Goal: Information Seeking & Learning: Learn about a topic

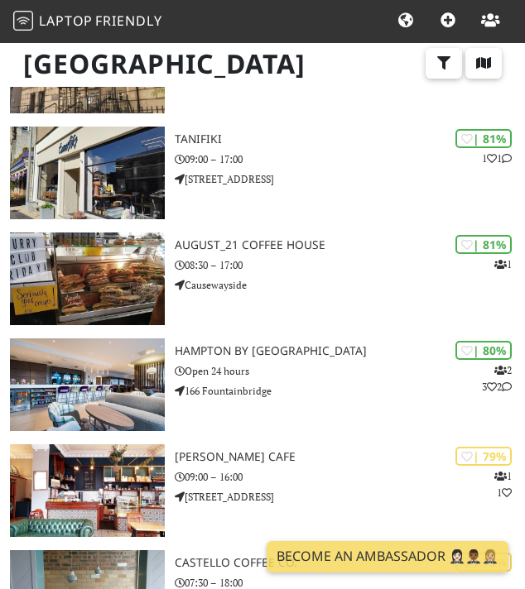
scroll to position [1040, 0]
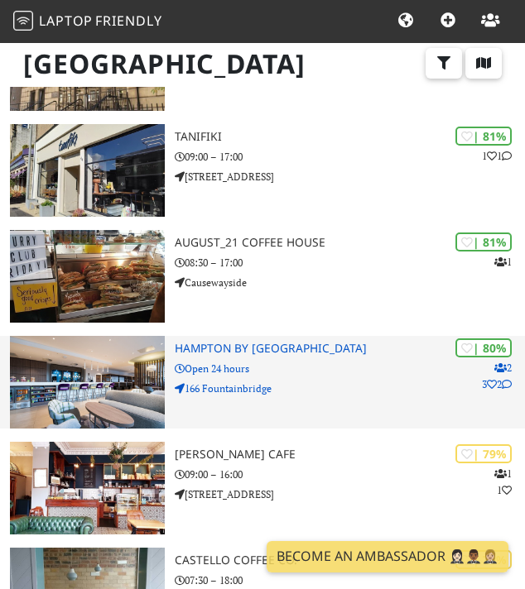
click at [267, 344] on h3 "Hampton by [GEOGRAPHIC_DATA]" at bounding box center [350, 349] width 350 height 14
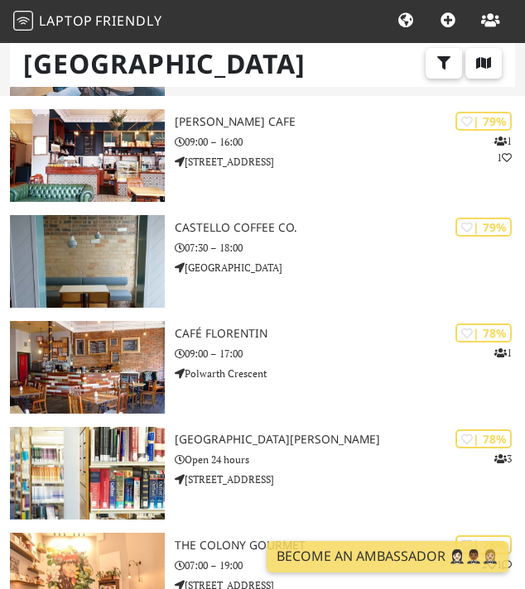
scroll to position [1391, 0]
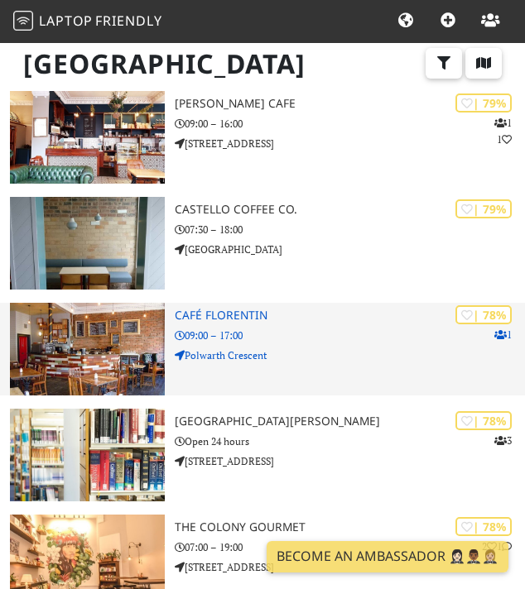
click at [236, 320] on h3 "Café Florentin" at bounding box center [350, 316] width 350 height 14
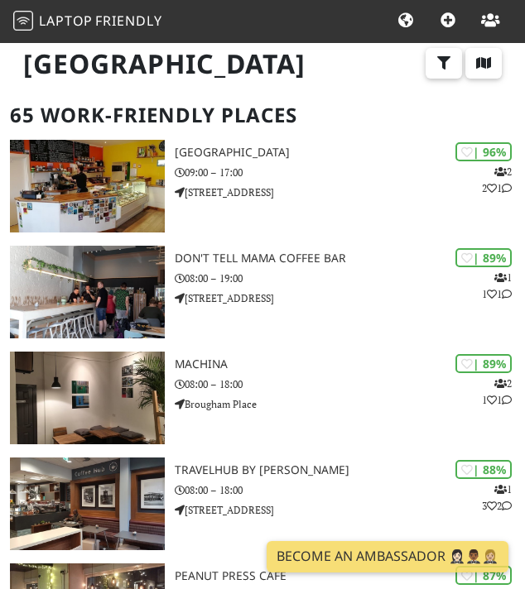
scroll to position [0, 0]
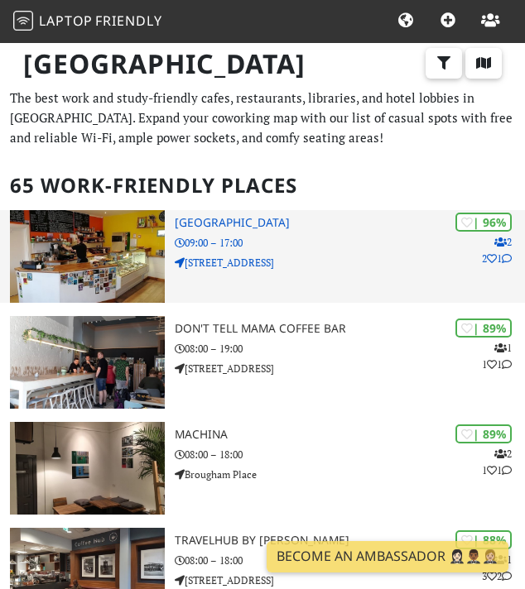
click at [212, 223] on h3 "North Fort Cafe" at bounding box center [350, 223] width 350 height 14
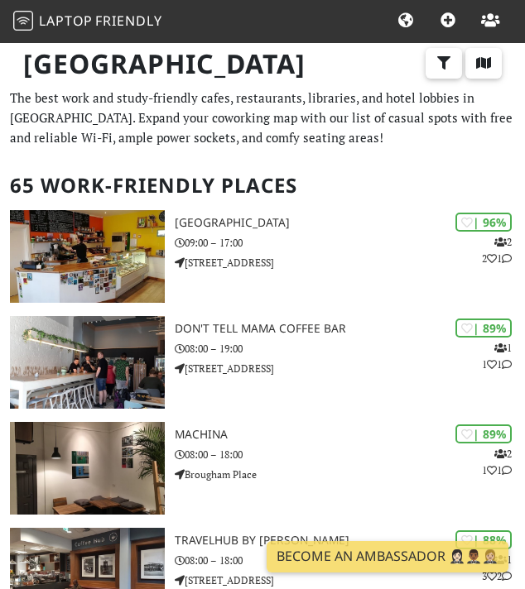
click at [486, 46] on h1 "Edinburgh" at bounding box center [262, 64] width 505 height 46
click at [483, 60] on icon "button" at bounding box center [483, 62] width 17 height 13
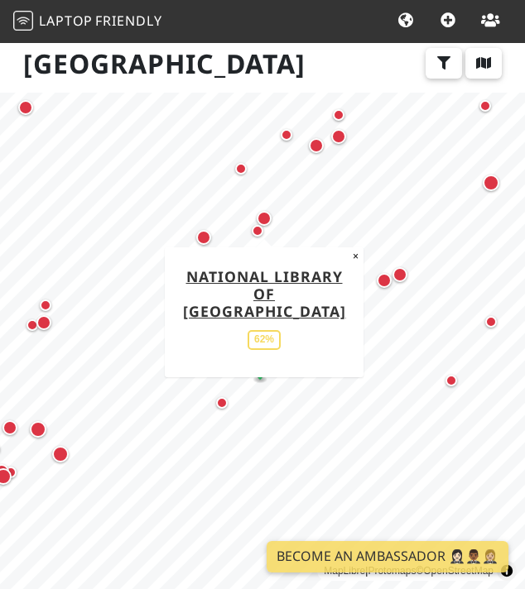
click at [266, 216] on div "Map marker" at bounding box center [264, 218] width 15 height 15
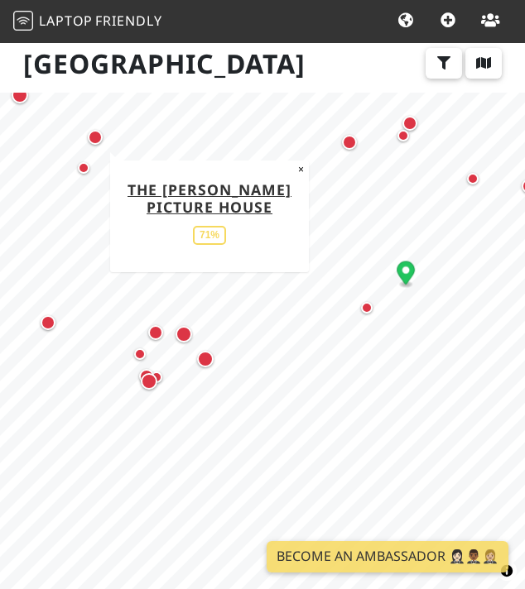
click at [95, 136] on div "Map marker" at bounding box center [95, 137] width 15 height 15
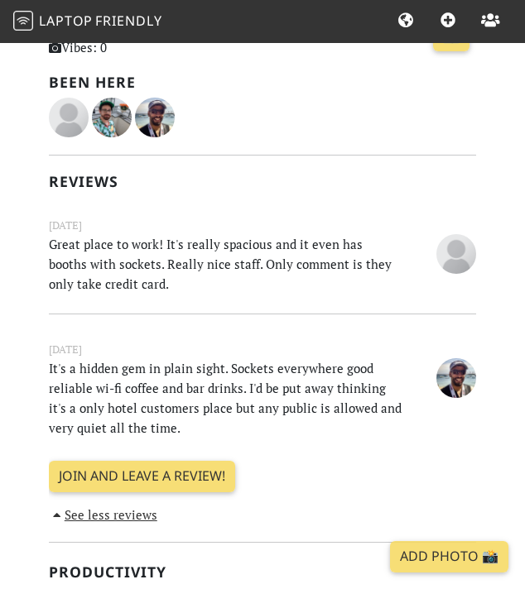
scroll to position [436, 0]
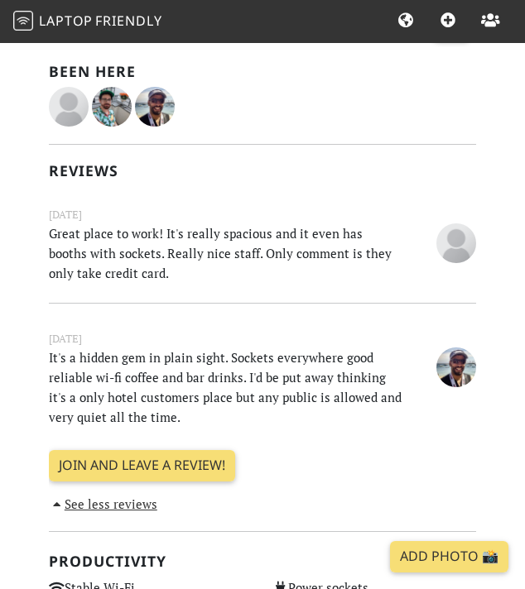
click at [163, 234] on p "Great place to work! It's really spacious and it even has booths with sockets. …" at bounding box center [225, 253] width 372 height 60
drag, startPoint x: 163, startPoint y: 234, endPoint x: 288, endPoint y: 233, distance: 125.0
click at [288, 233] on p "Great place to work! It's really spacious and it even has booths with sockets. …" at bounding box center [225, 253] width 372 height 60
click at [265, 256] on p "Great place to work! It's really spacious and it even has booths with sockets. …" at bounding box center [225, 253] width 372 height 60
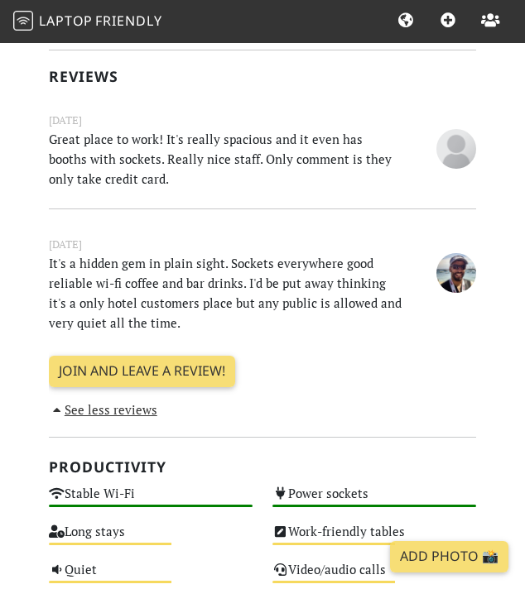
scroll to position [531, 0]
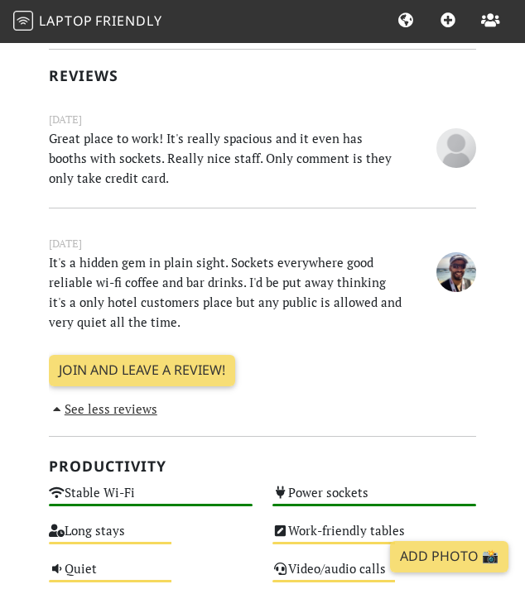
click at [79, 261] on p "It's a hidden gem in plain sight. Sockets everywhere good reliable wi-fi coffee…" at bounding box center [225, 291] width 372 height 79
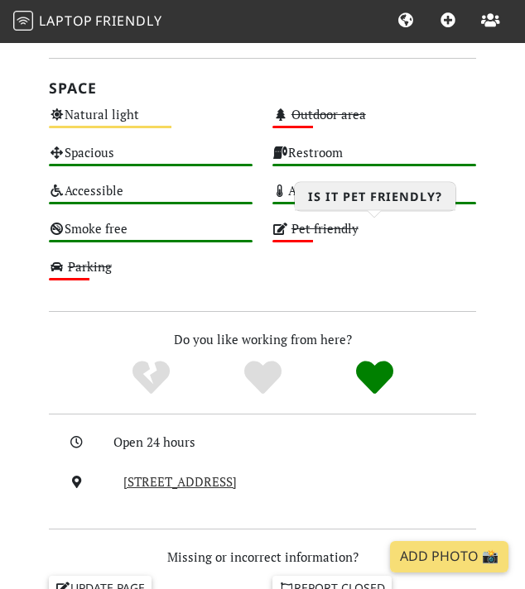
scroll to position [1367, 0]
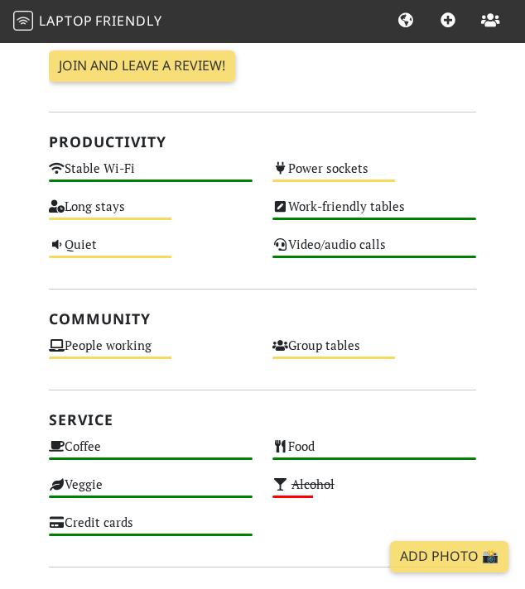
scroll to position [608, 0]
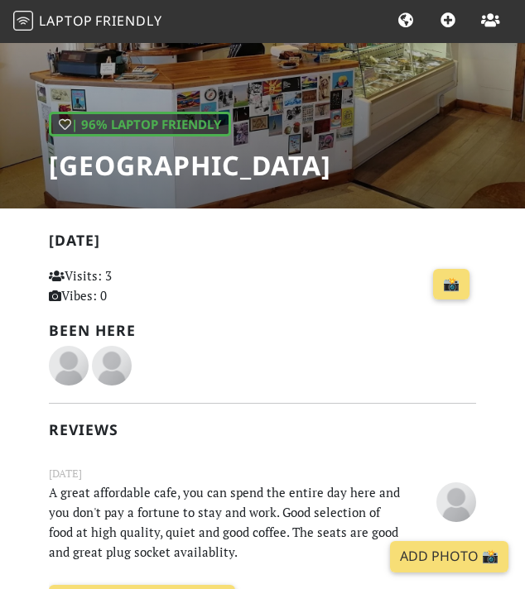
scroll to position [606, 0]
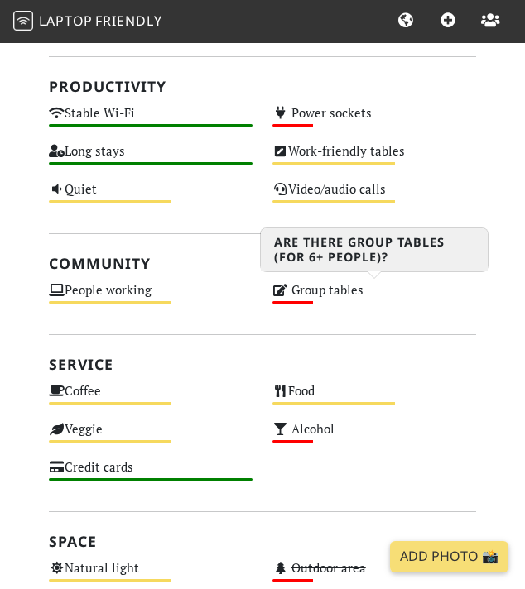
scroll to position [606, 0]
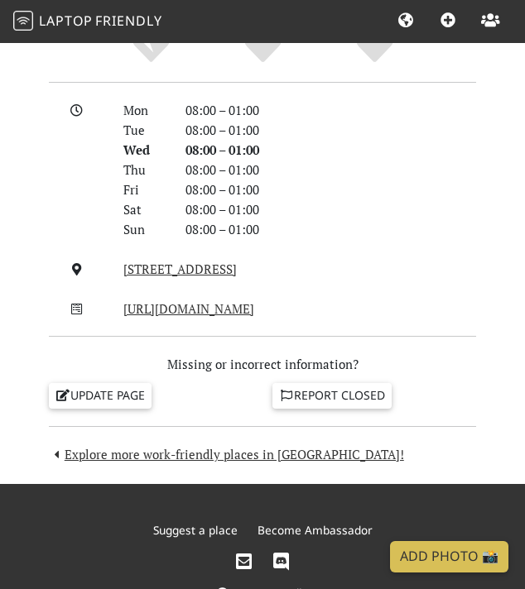
scroll to position [1399, 0]
